Goal: Task Accomplishment & Management: Manage account settings

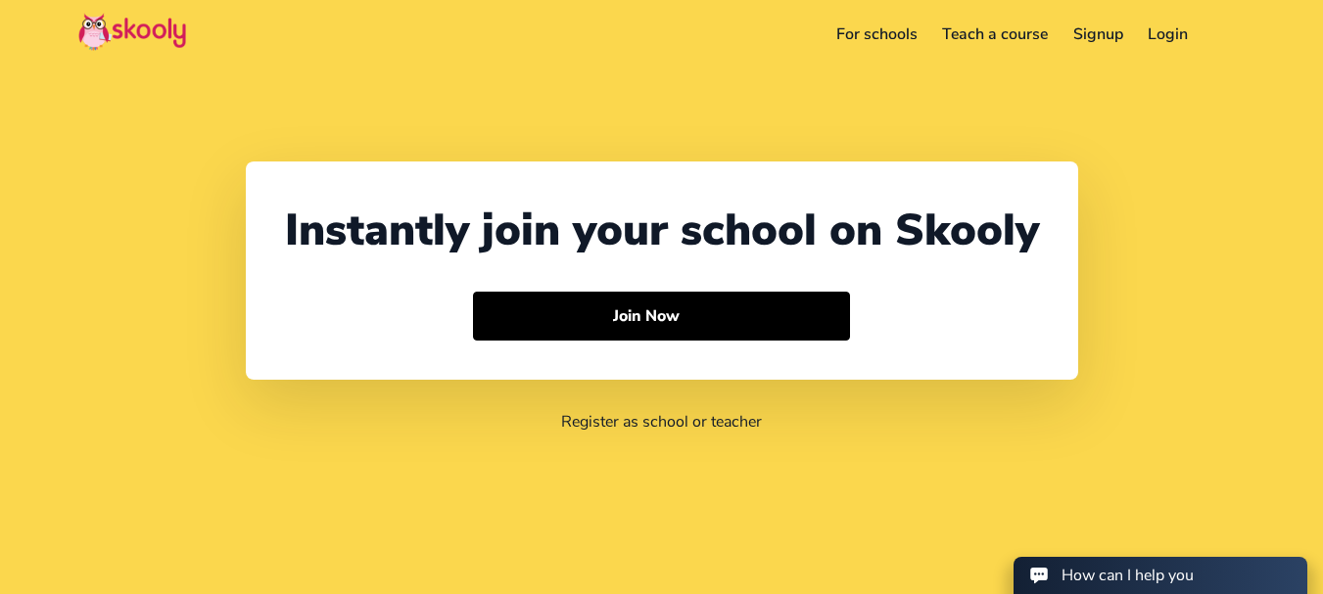
select select "91"
select select "[GEOGRAPHIC_DATA]"
select select "[GEOGRAPHIC_DATA]/[GEOGRAPHIC_DATA]"
click at [1160, 38] on link "Login" at bounding box center [1169, 34] width 66 height 31
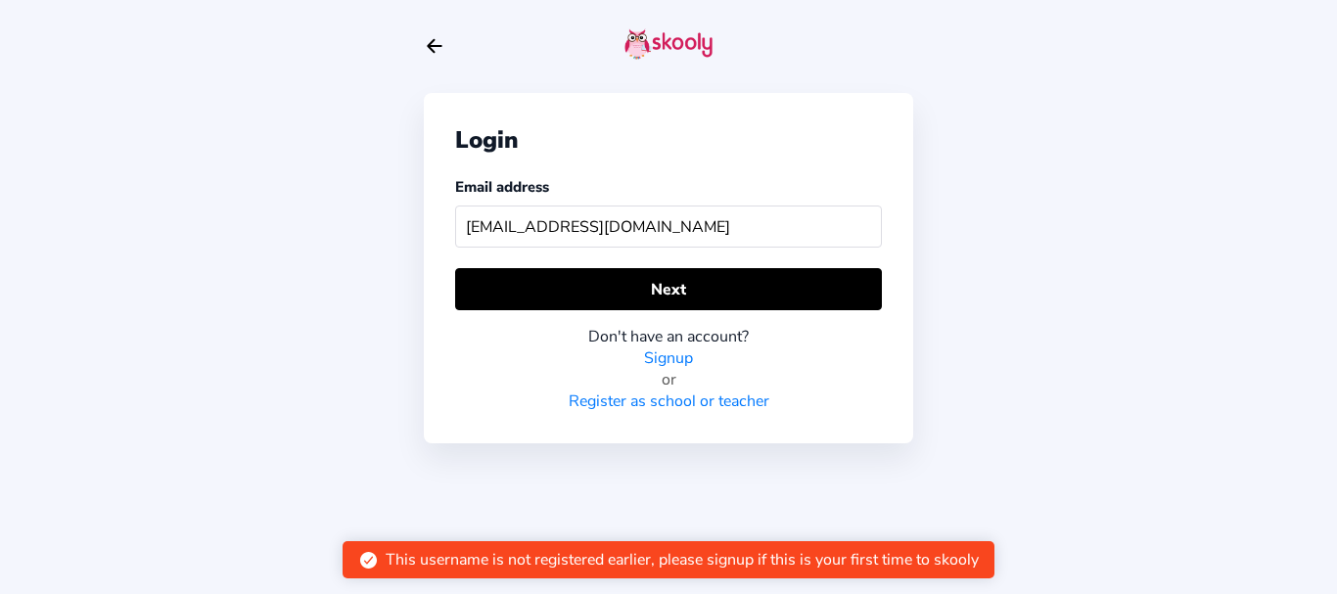
click at [533, 225] on input "[EMAIL_ADDRESS][DOMAIN_NAME]" at bounding box center [668, 227] width 427 height 42
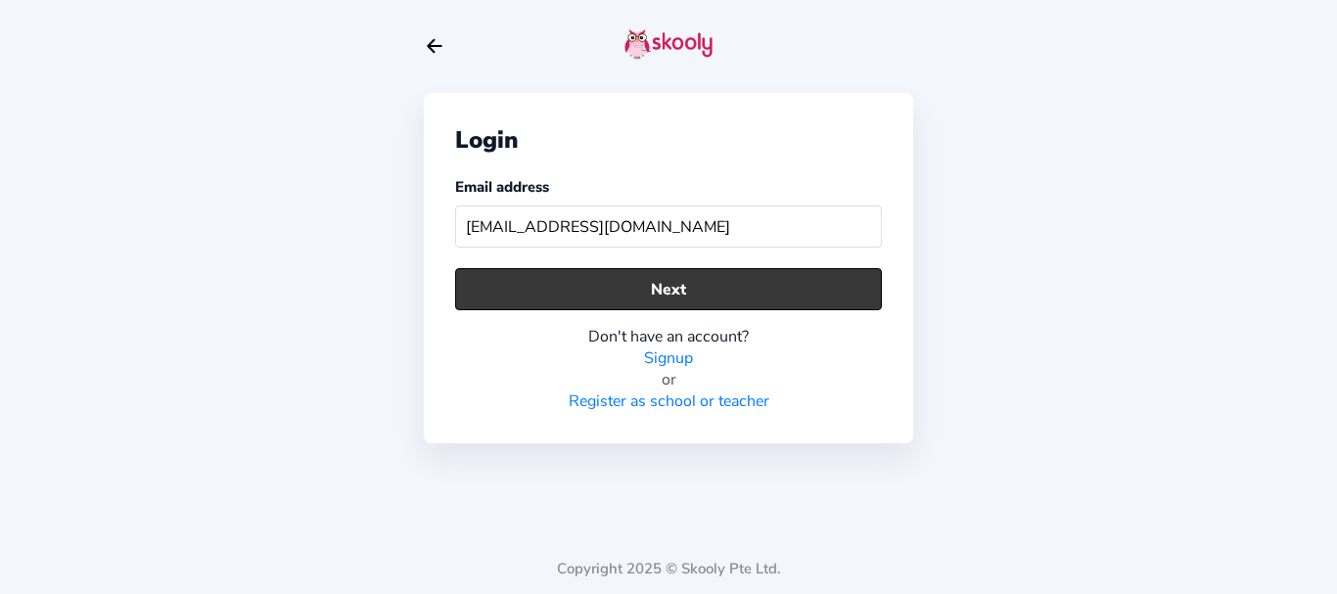
type input "[EMAIL_ADDRESS][DOMAIN_NAME]"
click at [563, 270] on button "Next" at bounding box center [668, 289] width 427 height 42
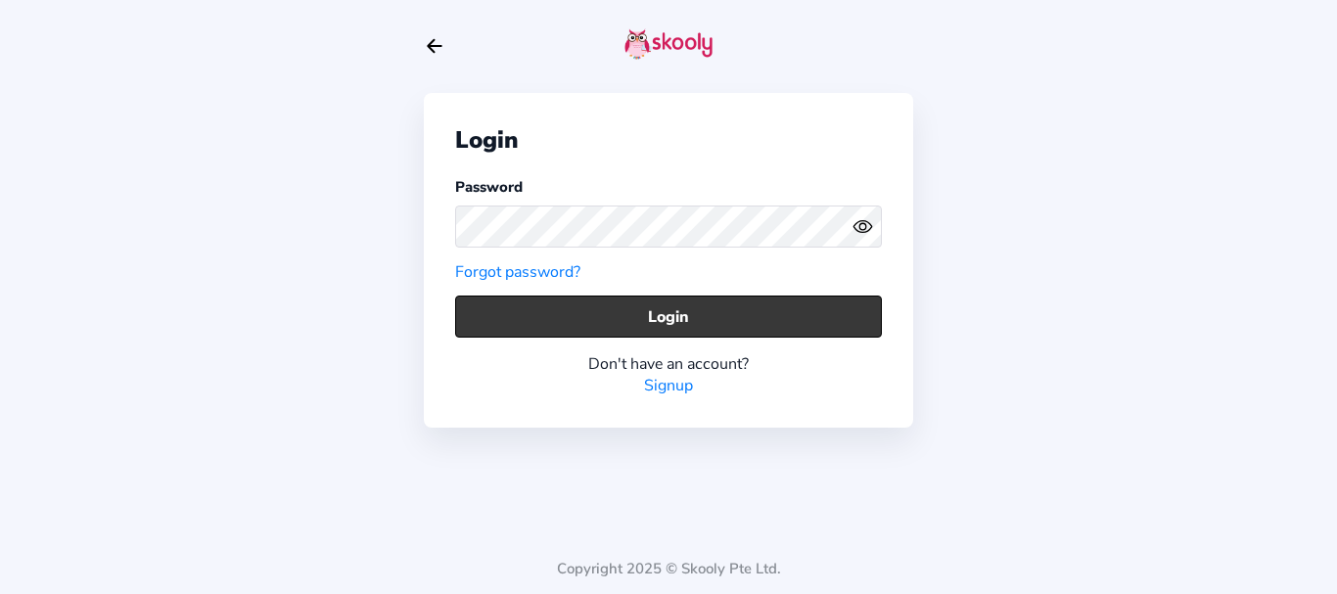
click at [599, 311] on button "Login" at bounding box center [668, 317] width 427 height 42
